Goal: Transaction & Acquisition: Purchase product/service

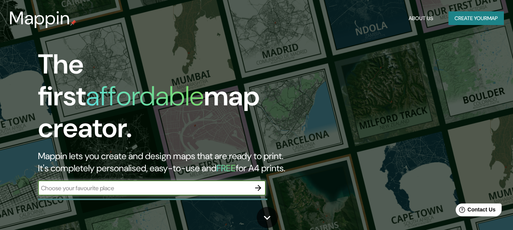
click at [76, 184] on input "text" at bounding box center [144, 188] width 213 height 9
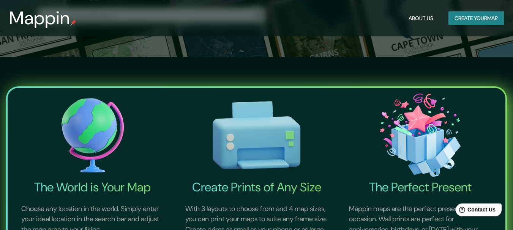
scroll to position [76, 0]
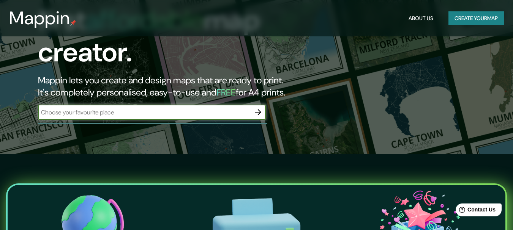
click at [257, 108] on icon "button" at bounding box center [258, 112] width 9 height 9
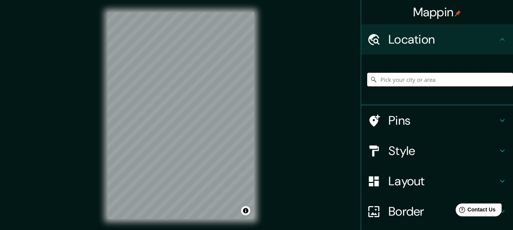
click at [399, 77] on input "Pick your city or area" at bounding box center [440, 80] width 146 height 14
type input "S"
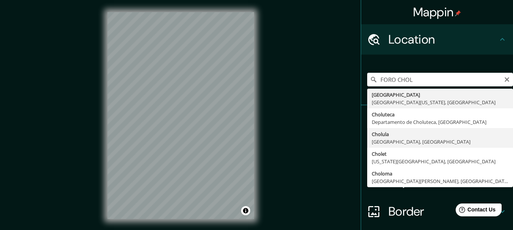
type input "[GEOGRAPHIC_DATA], [GEOGRAPHIC_DATA], [GEOGRAPHIC_DATA]"
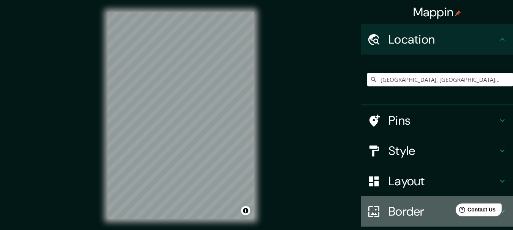
click at [371, 213] on icon at bounding box center [373, 211] width 13 height 13
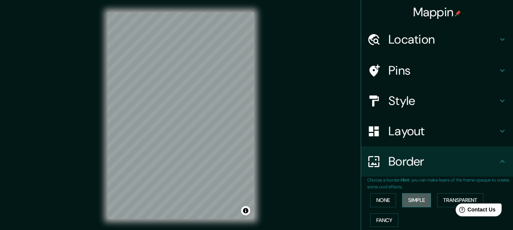
click at [412, 204] on button "Simple" at bounding box center [416, 201] width 29 height 14
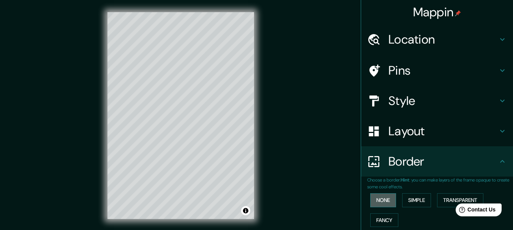
click at [380, 201] on button "None" at bounding box center [383, 201] width 26 height 14
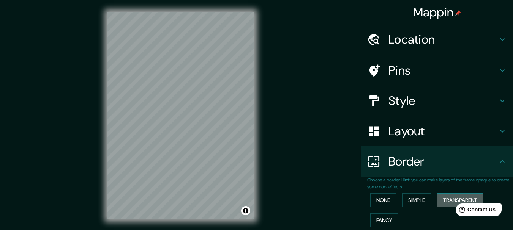
click at [442, 203] on button "Transparent" at bounding box center [460, 201] width 46 height 14
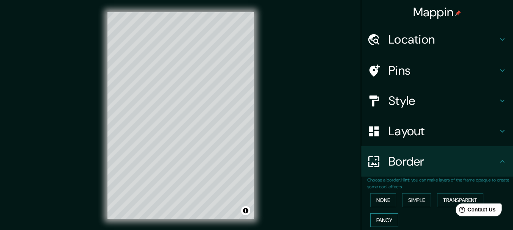
click at [371, 220] on button "Fancy" at bounding box center [384, 221] width 28 height 14
click at [372, 202] on button "None" at bounding box center [383, 201] width 26 height 14
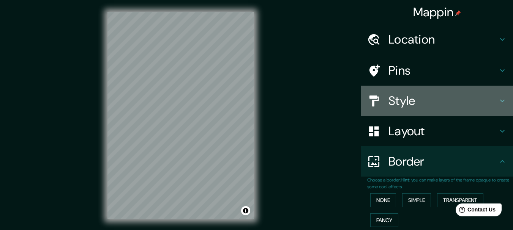
click at [395, 103] on h4 "Style" at bounding box center [442, 100] width 109 height 15
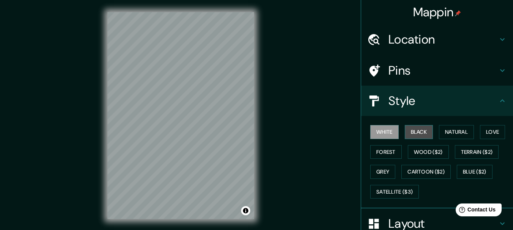
click at [412, 134] on button "Black" at bounding box center [419, 132] width 28 height 14
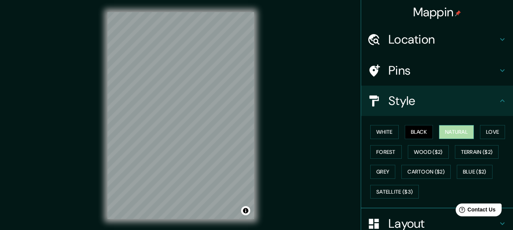
click at [452, 135] on button "Natural" at bounding box center [456, 132] width 35 height 14
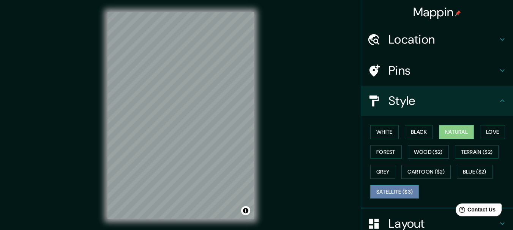
click at [392, 193] on button "Satellite ($3)" at bounding box center [394, 192] width 49 height 14
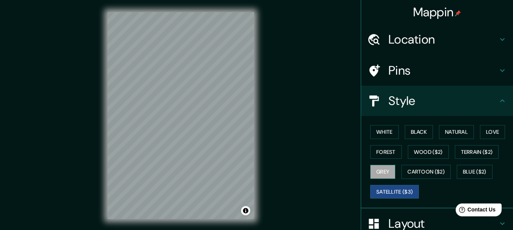
click at [385, 172] on button "Grey" at bounding box center [382, 172] width 25 height 14
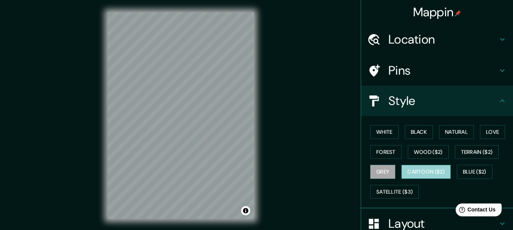
click at [411, 173] on button "Cartoon ($2)" at bounding box center [425, 172] width 49 height 14
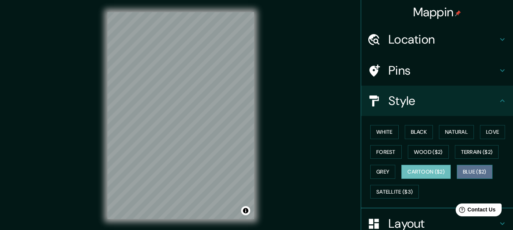
click at [464, 174] on button "Blue ($2)" at bounding box center [475, 172] width 36 height 14
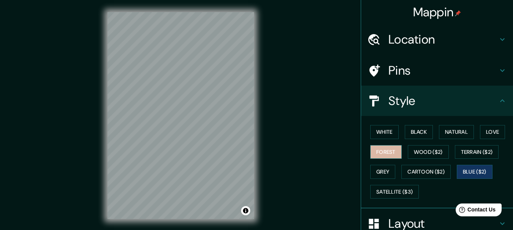
click at [382, 156] on button "Forest" at bounding box center [386, 152] width 32 height 14
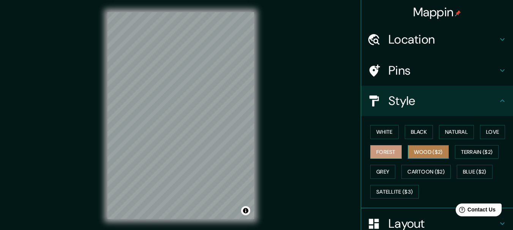
drag, startPoint x: 415, startPoint y: 150, endPoint x: 410, endPoint y: 147, distance: 5.8
click at [412, 148] on button "Wood ($2)" at bounding box center [428, 152] width 41 height 14
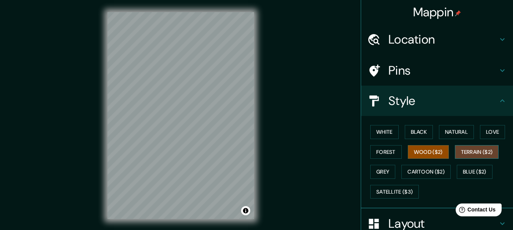
click at [474, 152] on button "Terrain ($2)" at bounding box center [477, 152] width 44 height 14
click at [485, 135] on button "Love" at bounding box center [492, 132] width 25 height 14
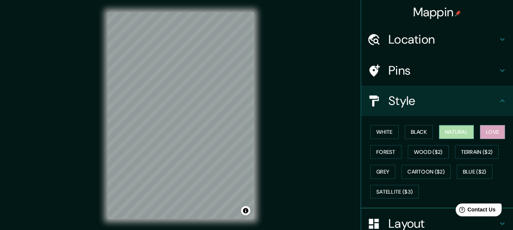
click at [449, 133] on button "Natural" at bounding box center [456, 132] width 35 height 14
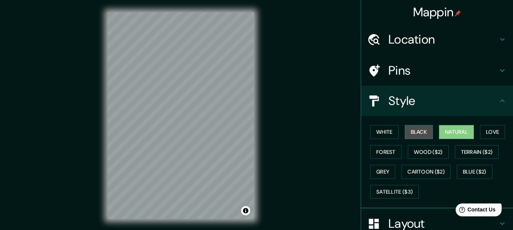
click at [418, 132] on button "Black" at bounding box center [419, 132] width 28 height 14
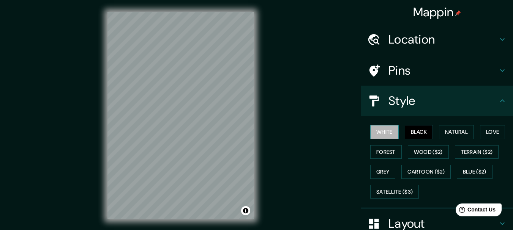
click at [382, 132] on button "White" at bounding box center [384, 132] width 28 height 14
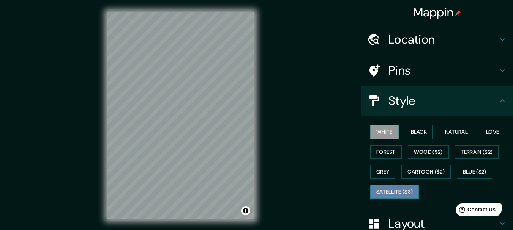
click at [388, 193] on button "Satellite ($3)" at bounding box center [394, 192] width 49 height 14
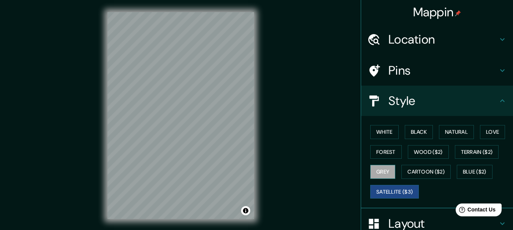
click at [384, 178] on button "Grey" at bounding box center [382, 172] width 25 height 14
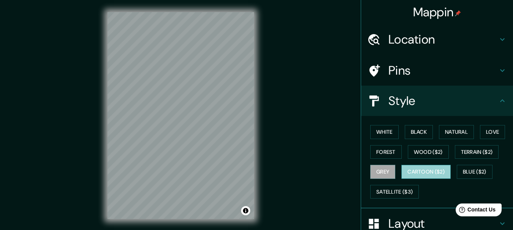
click at [409, 172] on button "Cartoon ($2)" at bounding box center [425, 172] width 49 height 14
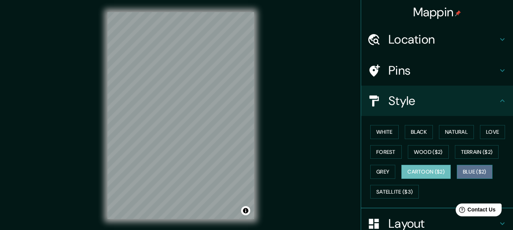
click at [469, 170] on button "Blue ($2)" at bounding box center [475, 172] width 36 height 14
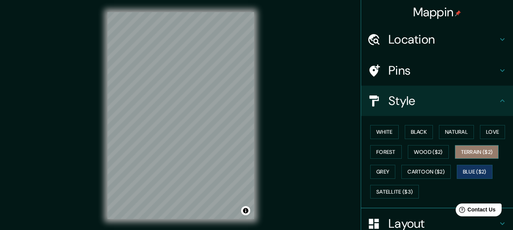
click at [473, 156] on button "Terrain ($2)" at bounding box center [477, 152] width 44 height 14
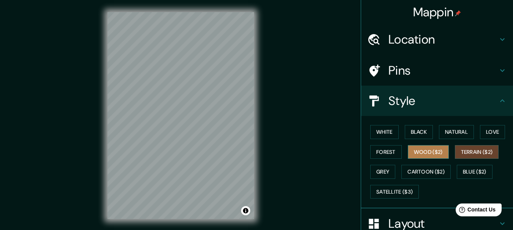
click at [425, 157] on button "Wood ($2)" at bounding box center [428, 152] width 41 height 14
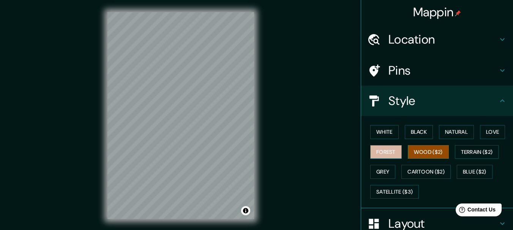
click at [382, 150] on button "Forest" at bounding box center [386, 152] width 32 height 14
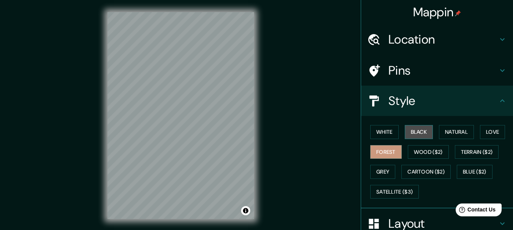
click at [409, 131] on button "Black" at bounding box center [419, 132] width 28 height 14
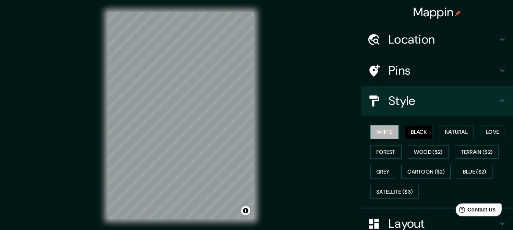
click at [383, 131] on button "White" at bounding box center [384, 132] width 28 height 14
click at [380, 153] on button "Forest" at bounding box center [386, 152] width 32 height 14
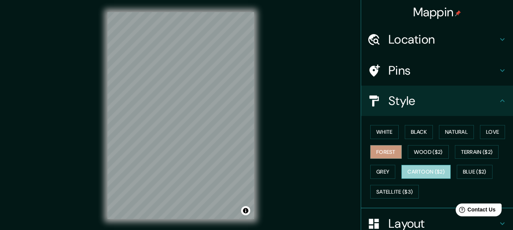
click at [413, 175] on button "Cartoon ($2)" at bounding box center [425, 172] width 49 height 14
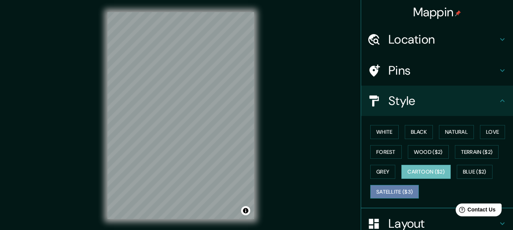
click at [388, 197] on button "Satellite ($3)" at bounding box center [394, 192] width 49 height 14
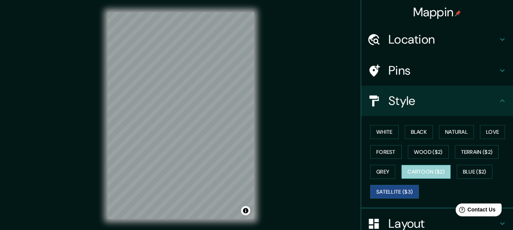
click at [439, 170] on button "Cartoon ($2)" at bounding box center [425, 172] width 49 height 14
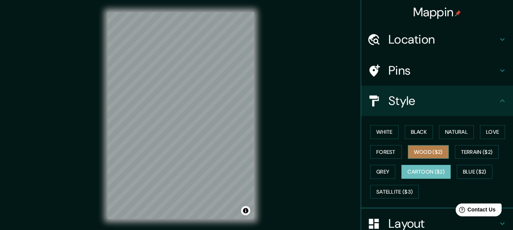
click at [426, 153] on button "Wood ($2)" at bounding box center [428, 152] width 41 height 14
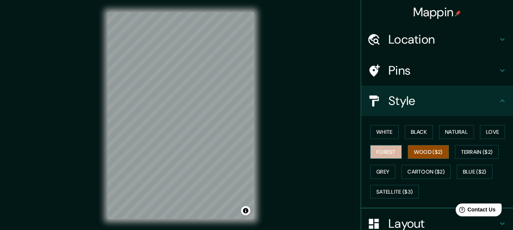
click at [386, 153] on button "Forest" at bounding box center [386, 152] width 32 height 14
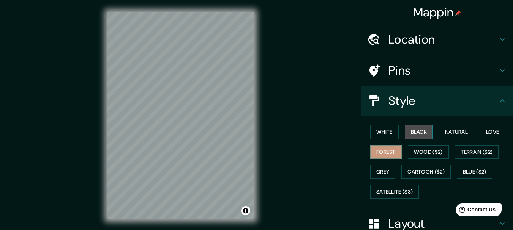
click at [407, 128] on button "Black" at bounding box center [419, 132] width 28 height 14
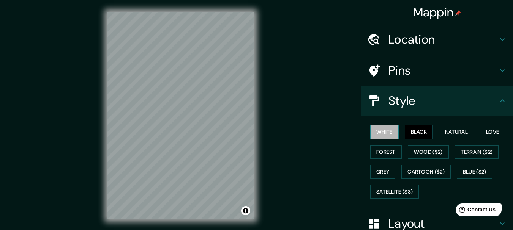
click at [379, 134] on button "White" at bounding box center [384, 132] width 28 height 14
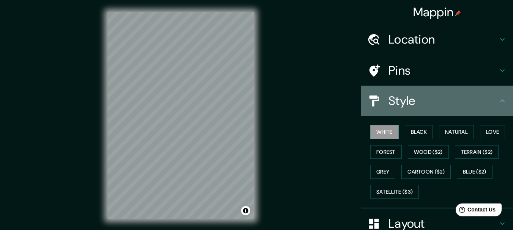
click at [500, 99] on icon at bounding box center [502, 100] width 9 height 9
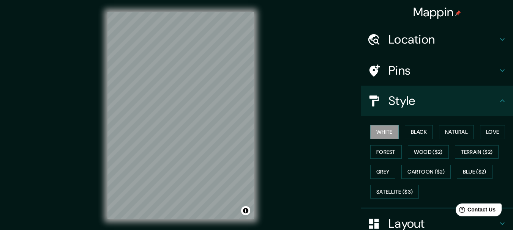
click at [498, 74] on icon at bounding box center [502, 70] width 9 height 9
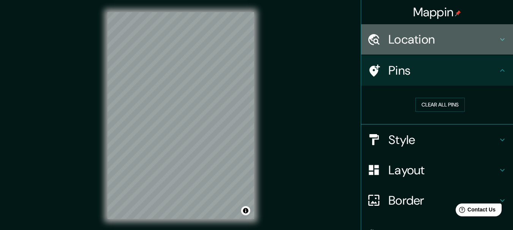
click at [492, 42] on h4 "Location" at bounding box center [442, 39] width 109 height 15
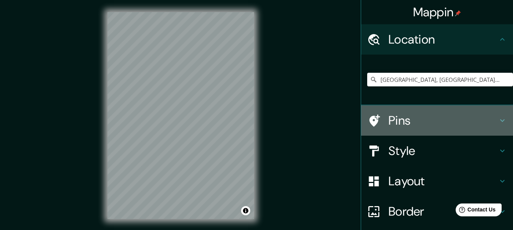
click at [485, 117] on h4 "Pins" at bounding box center [442, 120] width 109 height 15
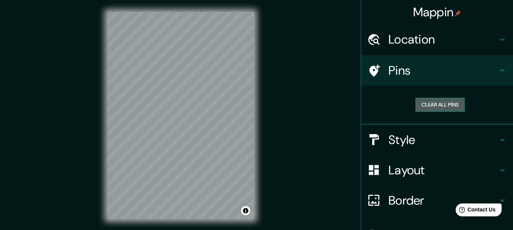
click at [419, 106] on button "Clear all pins" at bounding box center [439, 105] width 49 height 14
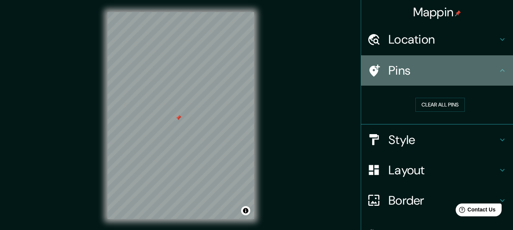
click at [500, 70] on icon at bounding box center [502, 70] width 5 height 3
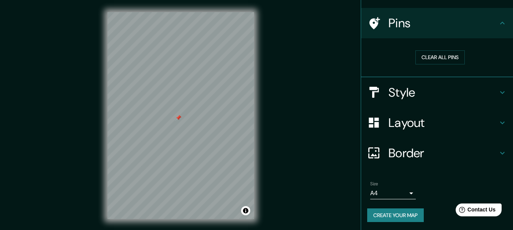
scroll to position [49, 0]
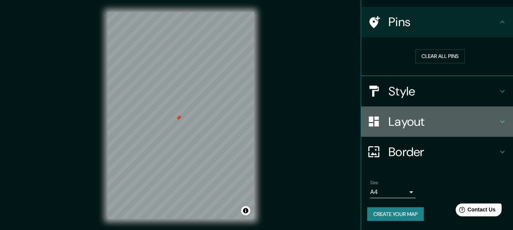
click at [498, 124] on div "Layout" at bounding box center [437, 122] width 152 height 30
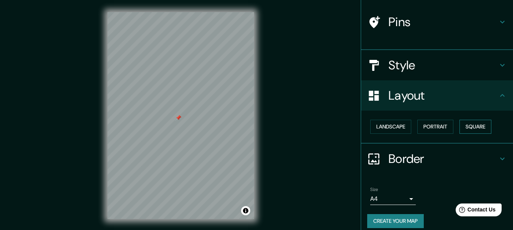
scroll to position [43, 0]
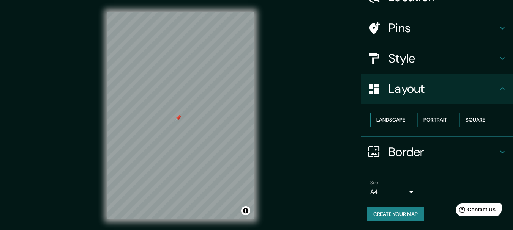
drag, startPoint x: 378, startPoint y: 130, endPoint x: 380, endPoint y: 125, distance: 5.8
click at [380, 125] on div "Landscape [GEOGRAPHIC_DATA]" at bounding box center [440, 120] width 146 height 20
click at [380, 123] on button "Landscape" at bounding box center [390, 120] width 41 height 14
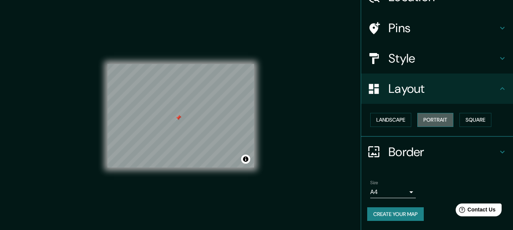
click at [419, 122] on button "Portrait" at bounding box center [435, 120] width 36 height 14
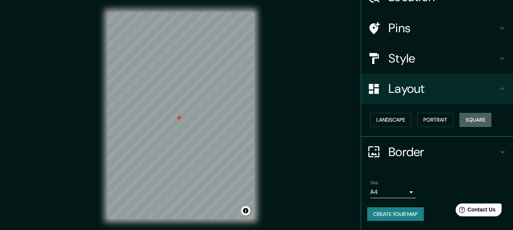
click at [466, 122] on button "Square" at bounding box center [475, 120] width 32 height 14
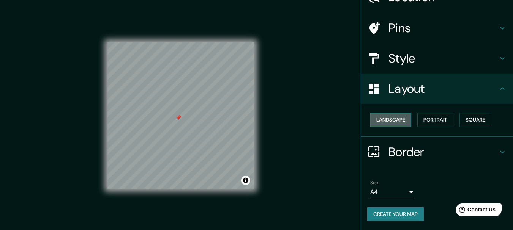
click at [398, 120] on button "Landscape" at bounding box center [390, 120] width 41 height 14
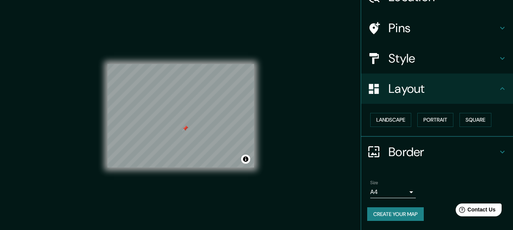
click at [286, 136] on div "Mappin Location [GEOGRAPHIC_DATA], [GEOGRAPHIC_DATA], [GEOGRAPHIC_DATA] Pins St…" at bounding box center [256, 122] width 513 height 244
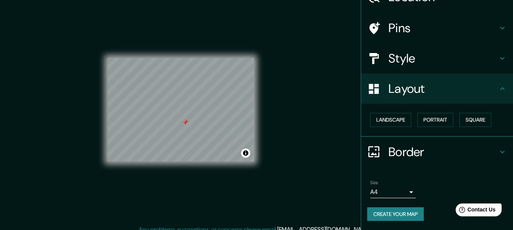
scroll to position [0, 0]
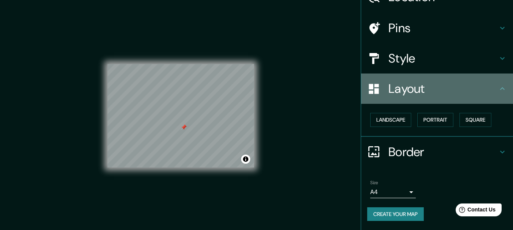
click at [482, 95] on h4 "Layout" at bounding box center [442, 88] width 109 height 15
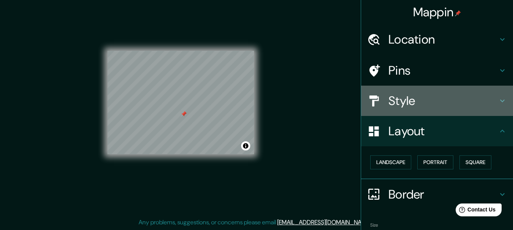
click at [398, 96] on h4 "Style" at bounding box center [442, 100] width 109 height 15
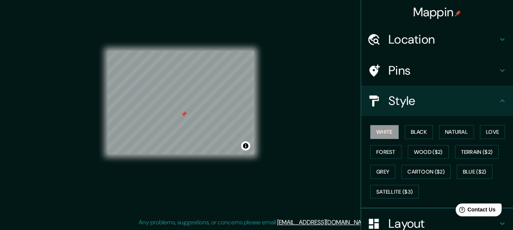
drag, startPoint x: 253, startPoint y: 155, endPoint x: 294, endPoint y: 161, distance: 41.0
click at [282, 162] on div "Mappin Location [GEOGRAPHIC_DATA], [GEOGRAPHIC_DATA], [GEOGRAPHIC_DATA] Pins St…" at bounding box center [256, 109] width 513 height 244
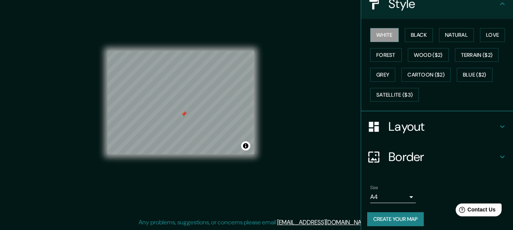
scroll to position [103, 0]
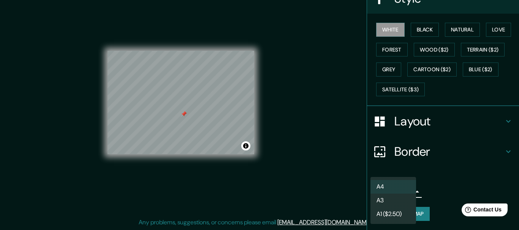
click at [405, 192] on body "Mappin Location [GEOGRAPHIC_DATA], [GEOGRAPHIC_DATA], [GEOGRAPHIC_DATA] Pins St…" at bounding box center [259, 102] width 519 height 230
click at [387, 200] on li "A3" at bounding box center [393, 201] width 46 height 14
click at [408, 191] on body "Mappin Location [GEOGRAPHIC_DATA], [GEOGRAPHIC_DATA], [GEOGRAPHIC_DATA] Pins St…" at bounding box center [259, 102] width 519 height 230
click at [397, 186] on li "A4" at bounding box center [393, 187] width 46 height 14
type input "single"
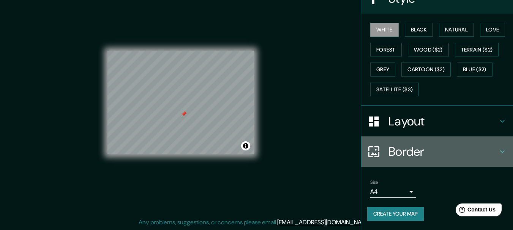
click at [391, 154] on h4 "Border" at bounding box center [442, 151] width 109 height 15
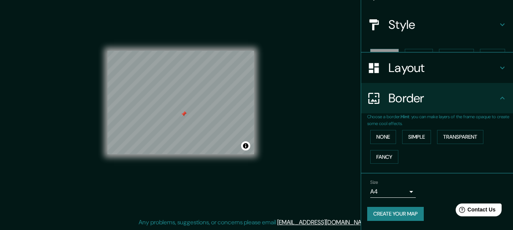
scroll to position [63, 0]
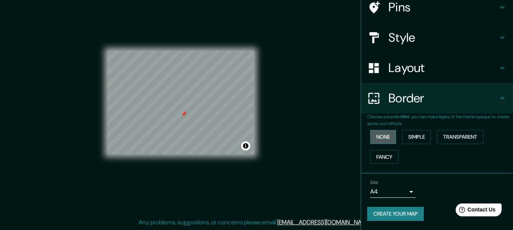
click at [379, 140] on button "None" at bounding box center [383, 137] width 26 height 14
click at [441, 140] on button "Transparent" at bounding box center [460, 137] width 46 height 14
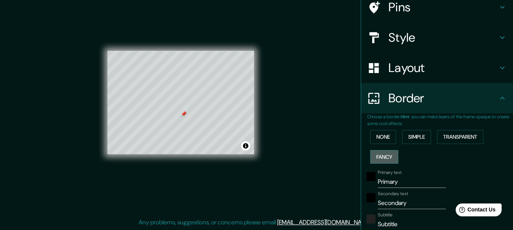
click at [373, 161] on button "Fancy" at bounding box center [384, 157] width 28 height 14
click at [374, 136] on button "None" at bounding box center [383, 137] width 26 height 14
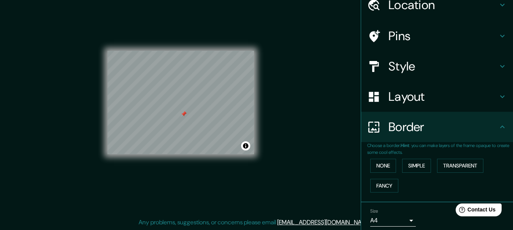
scroll to position [0, 0]
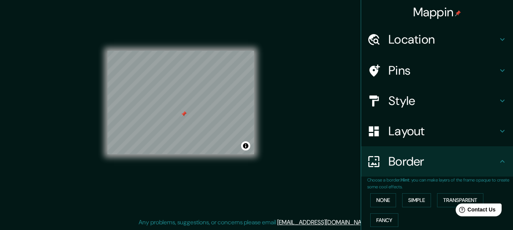
click at [398, 134] on h4 "Layout" at bounding box center [442, 131] width 109 height 15
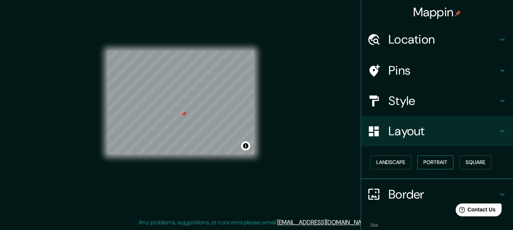
click at [428, 164] on button "Portrait" at bounding box center [435, 163] width 36 height 14
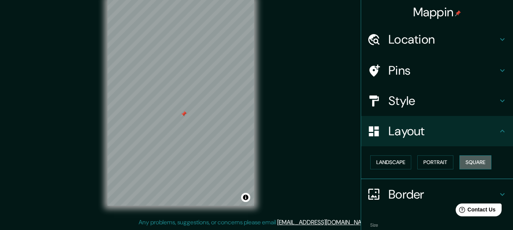
click at [479, 163] on button "Square" at bounding box center [475, 163] width 32 height 14
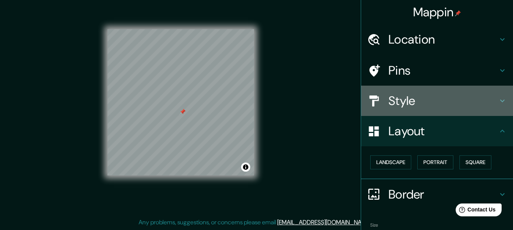
click at [415, 104] on h4 "Style" at bounding box center [442, 100] width 109 height 15
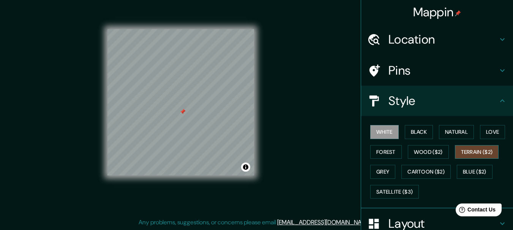
click at [468, 154] on button "Terrain ($2)" at bounding box center [477, 152] width 44 height 14
click at [465, 169] on button "Blue ($2)" at bounding box center [475, 172] width 36 height 14
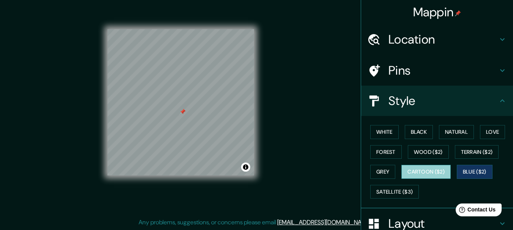
click at [427, 174] on button "Cartoon ($2)" at bounding box center [425, 172] width 49 height 14
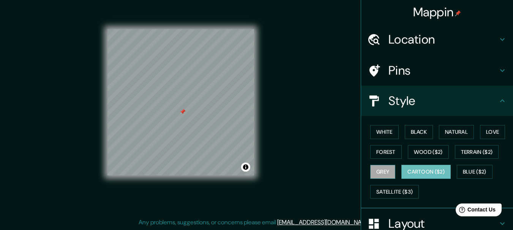
click at [379, 170] on button "Grey" at bounding box center [382, 172] width 25 height 14
click at [421, 172] on button "Cartoon ($2)" at bounding box center [425, 172] width 49 height 14
click at [410, 134] on button "Black" at bounding box center [419, 132] width 28 height 14
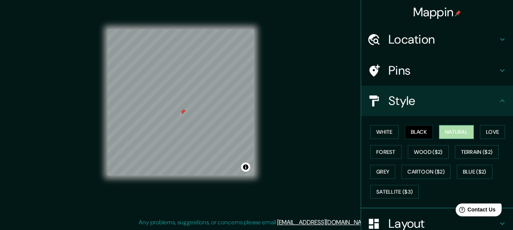
click at [444, 133] on button "Natural" at bounding box center [456, 132] width 35 height 14
click at [374, 128] on button "White" at bounding box center [384, 132] width 28 height 14
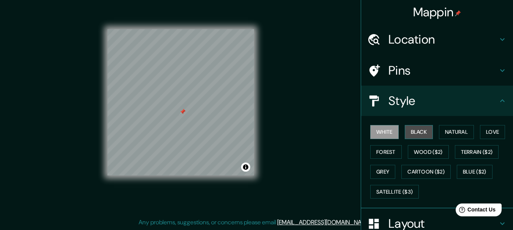
click at [423, 129] on button "Black" at bounding box center [419, 132] width 28 height 14
click at [245, 168] on button "Toggle attribution" at bounding box center [245, 167] width 9 height 9
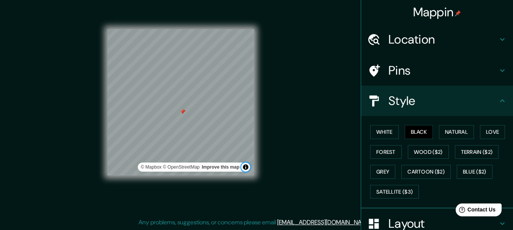
click at [245, 168] on button "Toggle attribution" at bounding box center [245, 167] width 9 height 9
click at [279, 170] on div "Mappin Location [GEOGRAPHIC_DATA], [GEOGRAPHIC_DATA], [GEOGRAPHIC_DATA] Pins St…" at bounding box center [256, 109] width 513 height 244
click at [245, 168] on button "Toggle attribution" at bounding box center [245, 167] width 9 height 9
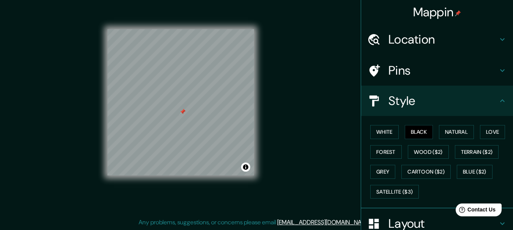
click at [431, 100] on h4 "Style" at bounding box center [442, 100] width 109 height 15
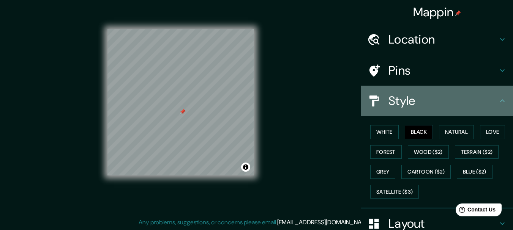
click at [487, 105] on h4 "Style" at bounding box center [442, 100] width 109 height 15
click at [498, 104] on icon at bounding box center [502, 100] width 9 height 9
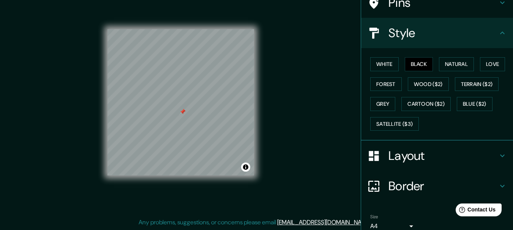
scroll to position [76, 0]
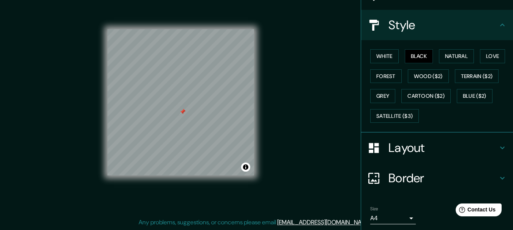
click at [428, 152] on h4 "Layout" at bounding box center [442, 147] width 109 height 15
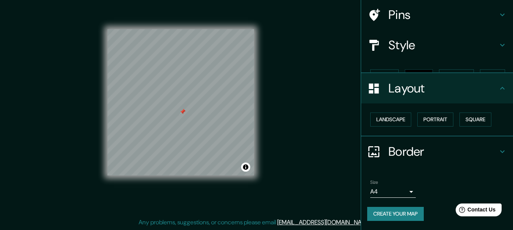
scroll to position [43, 0]
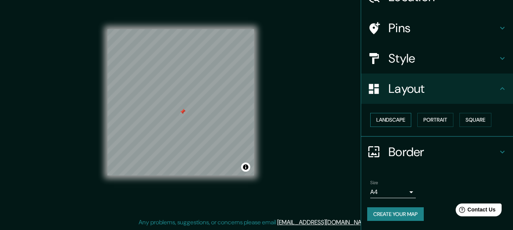
click at [386, 120] on button "Landscape" at bounding box center [390, 120] width 41 height 14
